Goal: Information Seeking & Learning: Learn about a topic

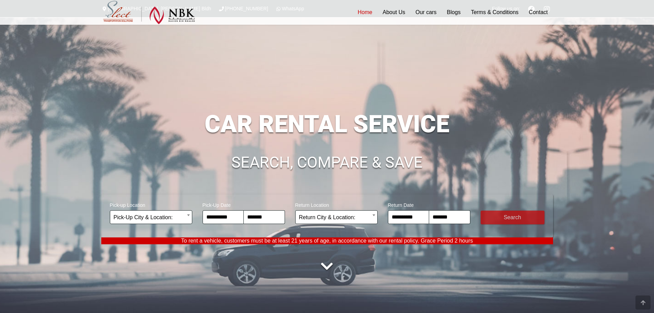
select select "*"
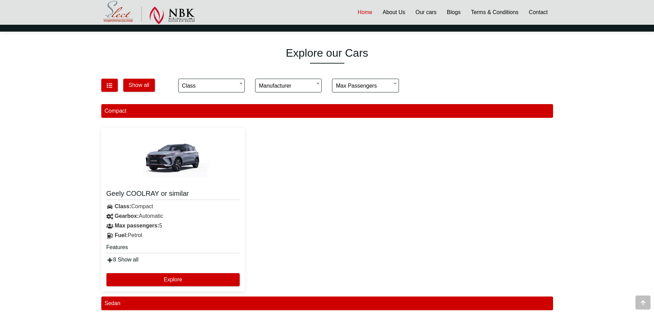
scroll to position [309, 0]
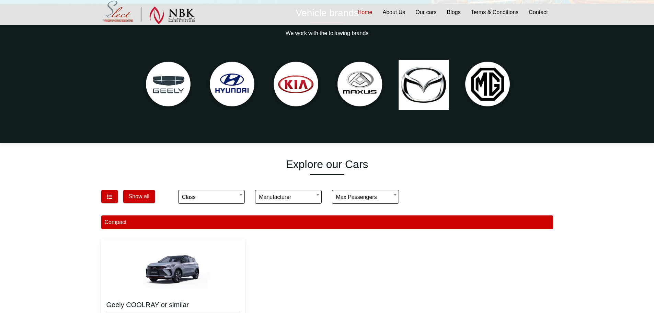
click at [370, 86] on img at bounding box center [359, 84] width 57 height 57
click at [462, 84] on img at bounding box center [487, 84] width 57 height 57
click at [494, 78] on img at bounding box center [487, 84] width 57 height 57
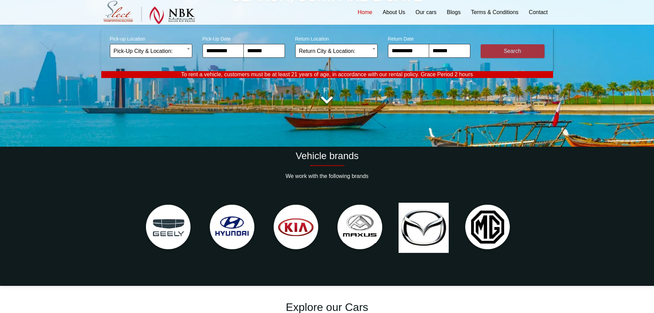
scroll to position [103, 0]
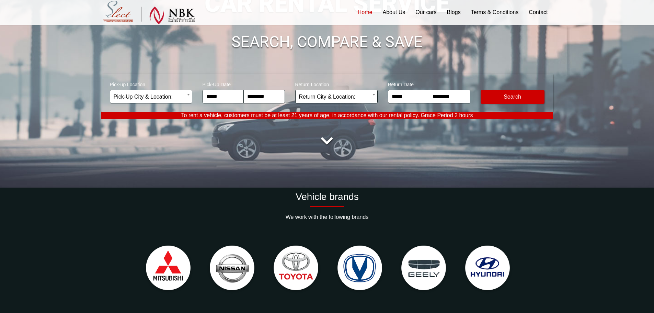
scroll to position [103, 0]
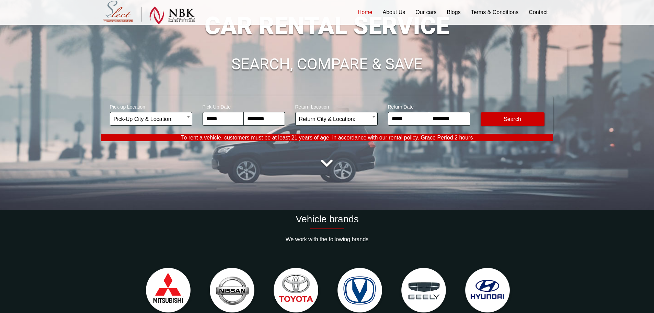
click at [328, 162] on link at bounding box center [327, 163] width 19 height 19
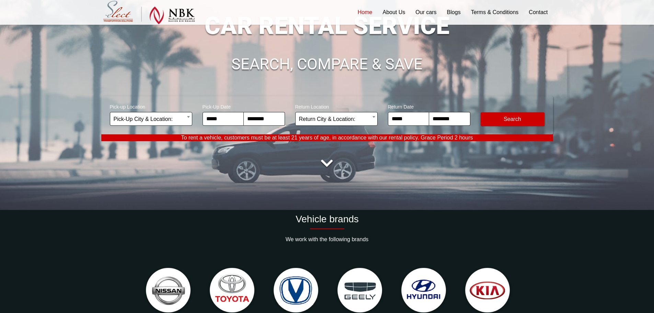
click at [333, 162] on link at bounding box center [327, 163] width 19 height 19
click at [332, 163] on link at bounding box center [327, 163] width 19 height 19
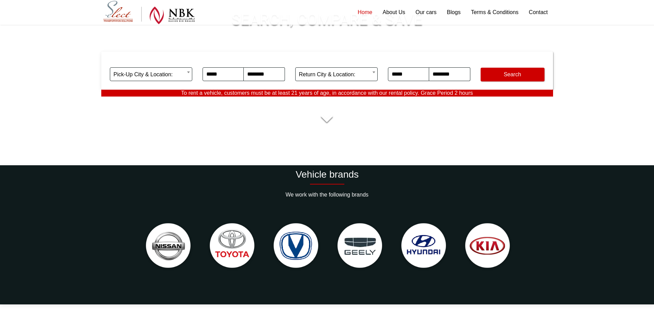
scroll to position [137, 0]
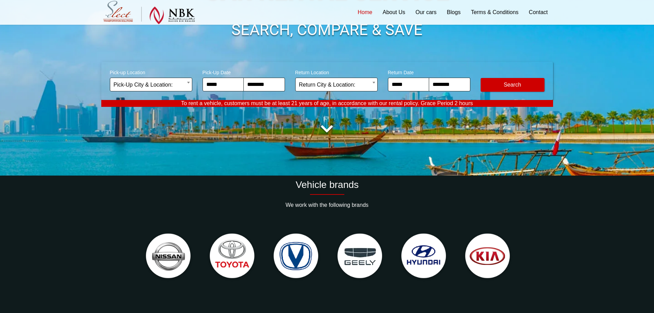
click at [285, 250] on img at bounding box center [296, 256] width 57 height 57
click at [293, 256] on img at bounding box center [296, 256] width 57 height 57
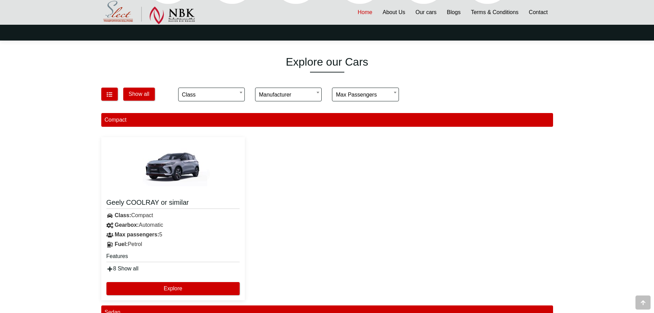
scroll to position [412, 0]
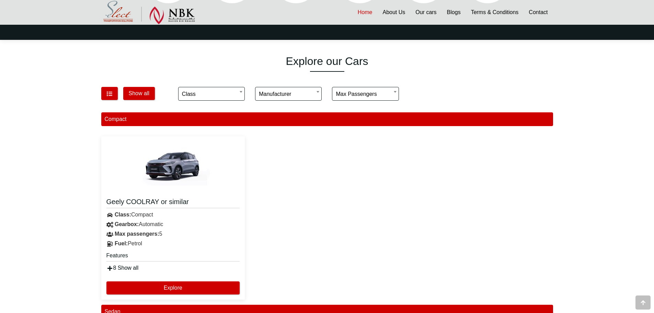
click at [133, 269] on link "8 Show all" at bounding box center [122, 268] width 32 height 6
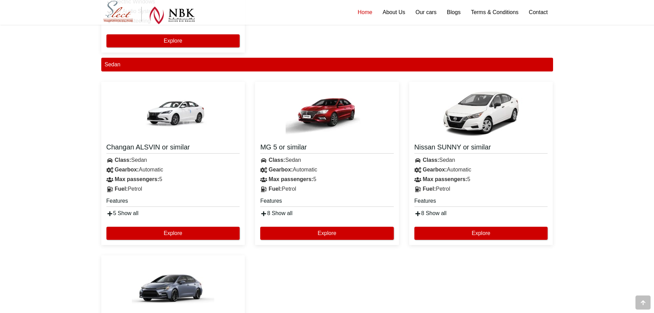
scroll to position [756, 0]
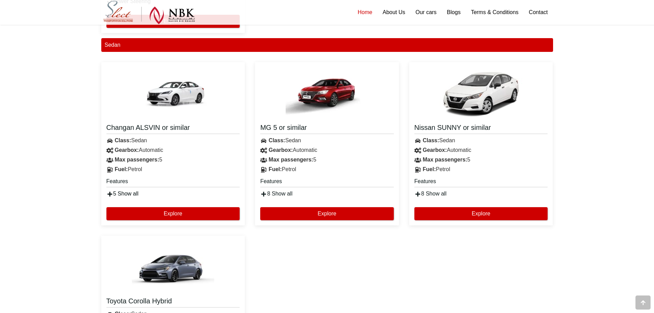
click at [123, 191] on link "5 Show all" at bounding box center [122, 194] width 32 height 6
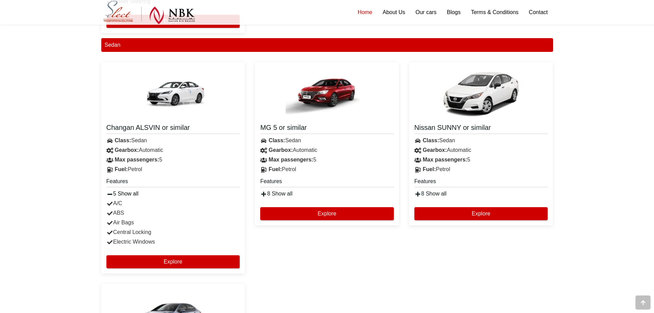
click at [123, 191] on link "5 Show all" at bounding box center [122, 194] width 32 height 6
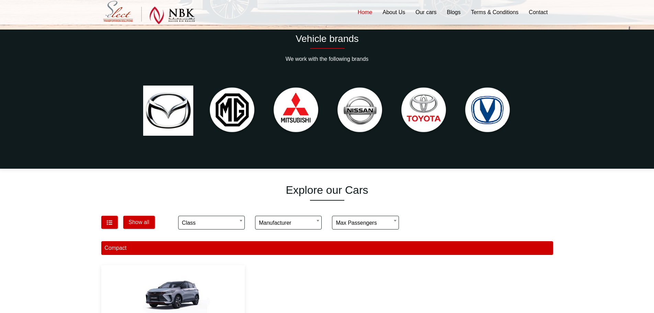
scroll to position [148, 0]
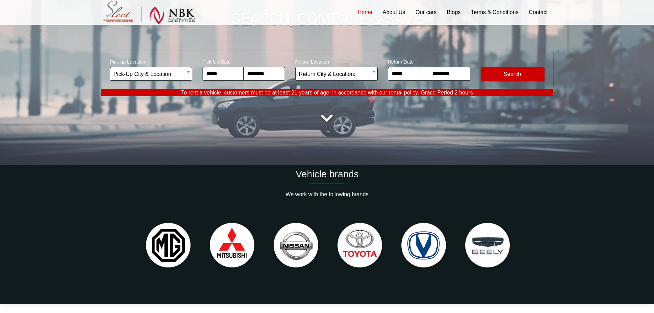
click at [531, 183] on div "Vehicle brands" at bounding box center [327, 176] width 452 height 16
click at [537, 216] on div at bounding box center [327, 246] width 462 height 72
click at [509, 234] on img at bounding box center [487, 245] width 57 height 57
drag, startPoint x: 498, startPoint y: 238, endPoint x: 329, endPoint y: 231, distance: 168.8
click at [459, 231] on img at bounding box center [487, 245] width 57 height 57
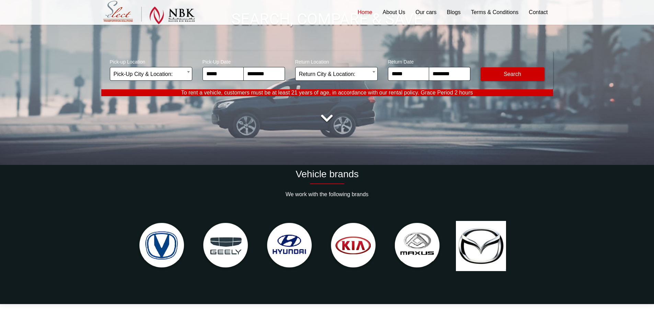
drag, startPoint x: 438, startPoint y: 236, endPoint x: 236, endPoint y: 234, distance: 202.3
click at [237, 234] on div at bounding box center [545, 246] width 1725 height 64
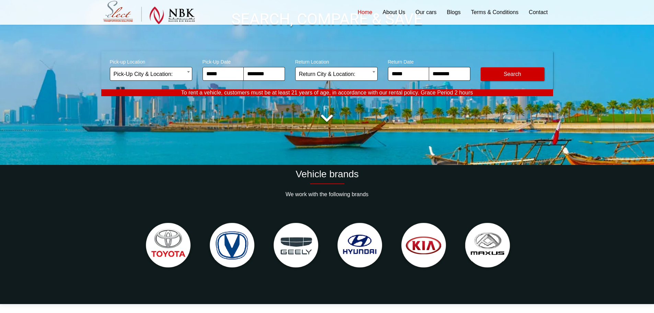
drag, startPoint x: 436, startPoint y: 251, endPoint x: 58, endPoint y: 250, distance: 377.8
click at [58, 250] on div "Vehicle brands We work with the following brands" at bounding box center [327, 234] width 654 height 139
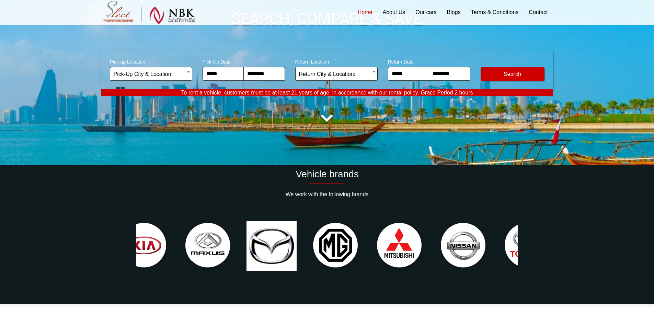
drag, startPoint x: 494, startPoint y: 257, endPoint x: 210, endPoint y: 265, distance: 284.5
click at [212, 266] on img at bounding box center [207, 245] width 57 height 57
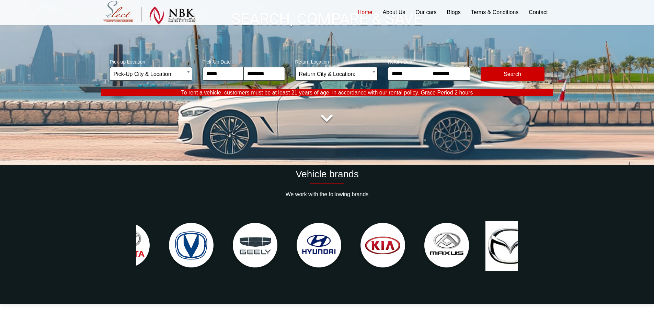
drag, startPoint x: 317, startPoint y: 256, endPoint x: 509, endPoint y: 273, distance: 193.1
click at [348, 273] on img at bounding box center [319, 245] width 57 height 57
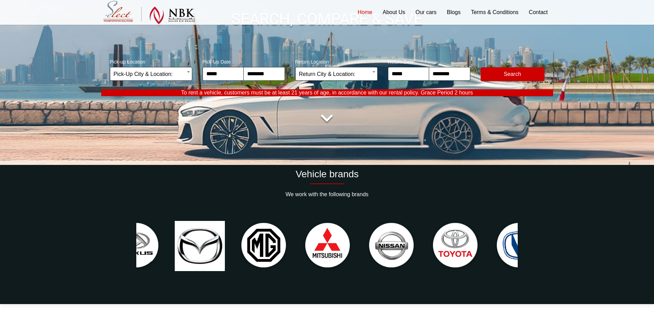
drag, startPoint x: 499, startPoint y: 262, endPoint x: 148, endPoint y: 256, distance: 351.8
click at [148, 256] on img at bounding box center [136, 245] width 57 height 57
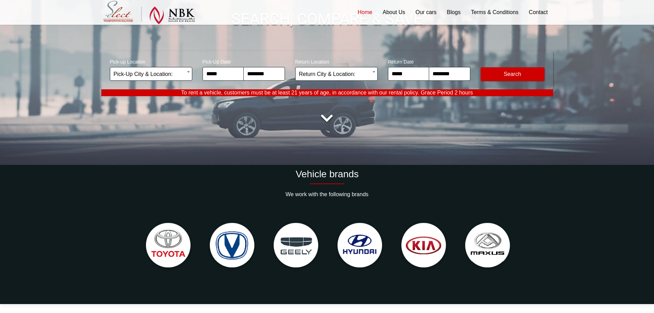
drag, startPoint x: 327, startPoint y: 243, endPoint x: 591, endPoint y: 244, distance: 264.1
click at [591, 244] on div "Vehicle brands We work with the following brands" at bounding box center [327, 234] width 654 height 139
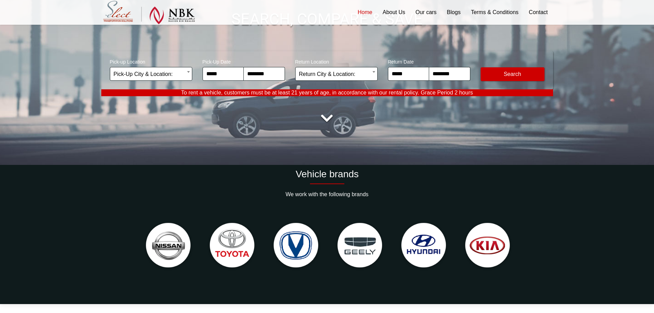
drag, startPoint x: 285, startPoint y: 255, endPoint x: 556, endPoint y: 255, distance: 270.3
click at [554, 255] on div at bounding box center [327, 246] width 462 height 72
